Goal: Information Seeking & Learning: Learn about a topic

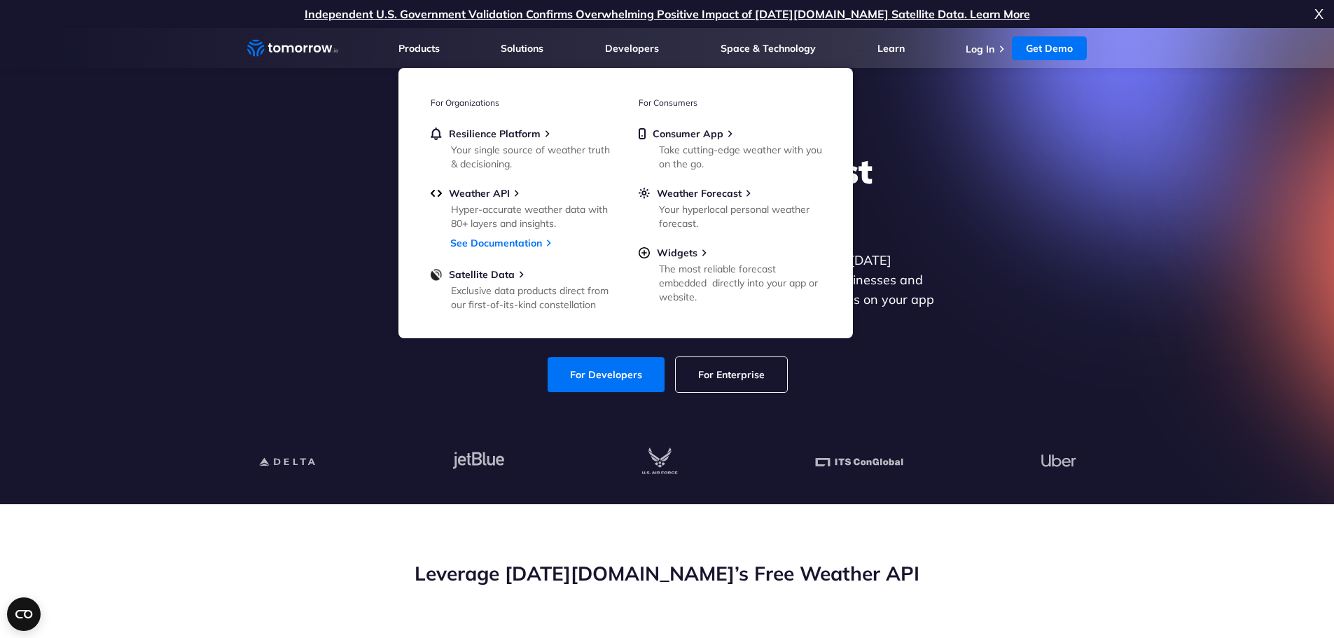
click at [410, 64] on li "Products Products For Organizations Resilience Platform Your single source of w…" at bounding box center [418, 48] width 41 height 40
click at [470, 195] on span "Weather API" at bounding box center [479, 193] width 61 height 13
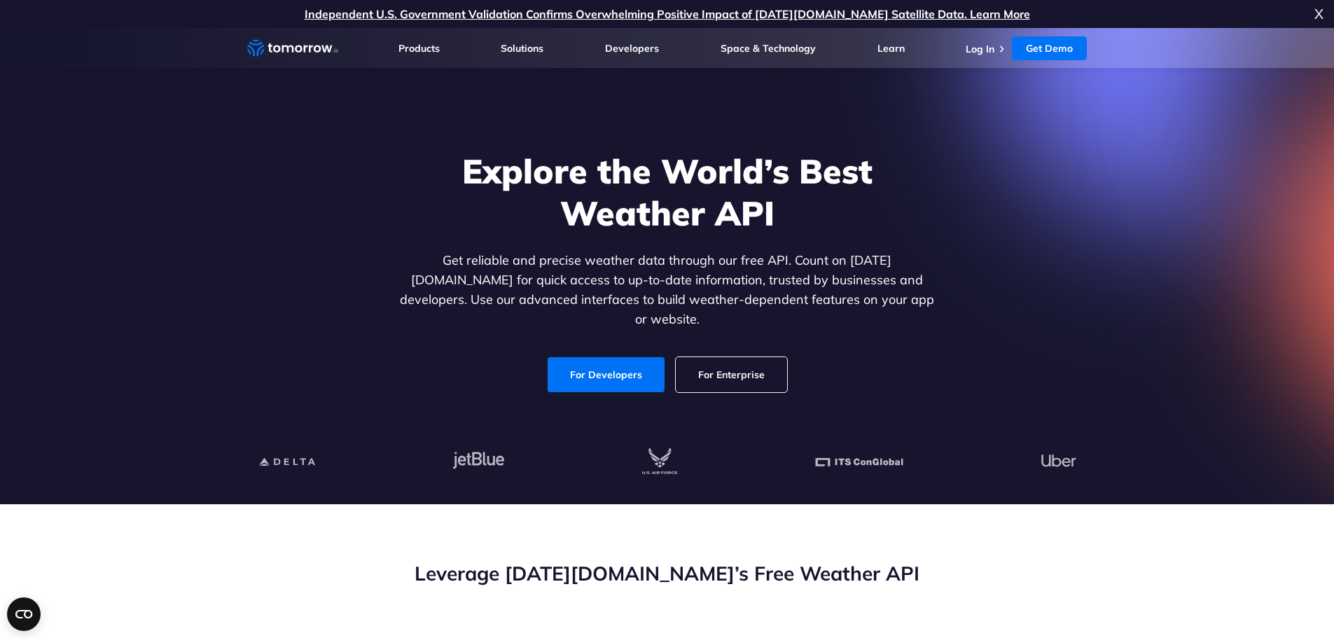
click at [253, 153] on div "Explore the World’s Best Weather API Get reliable and precise weather data thro…" at bounding box center [667, 272] width 862 height 298
